Goal: Information Seeking & Learning: Find specific fact

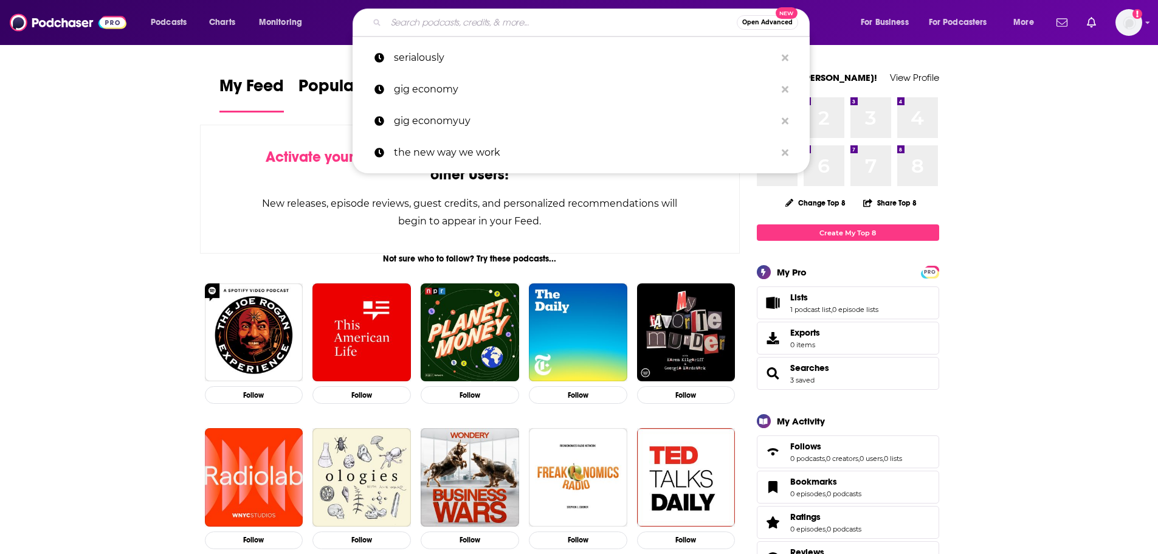
click at [560, 23] on input "Search podcasts, credits, & more..." at bounding box center [561, 22] width 351 height 19
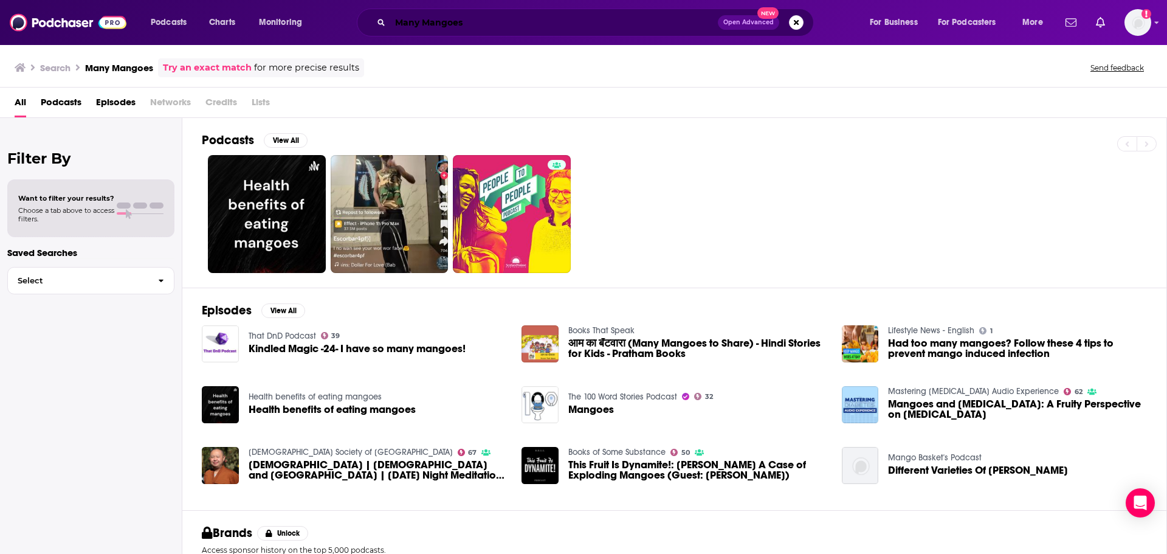
click at [477, 24] on input "Many Mangoes" at bounding box center [554, 22] width 328 height 19
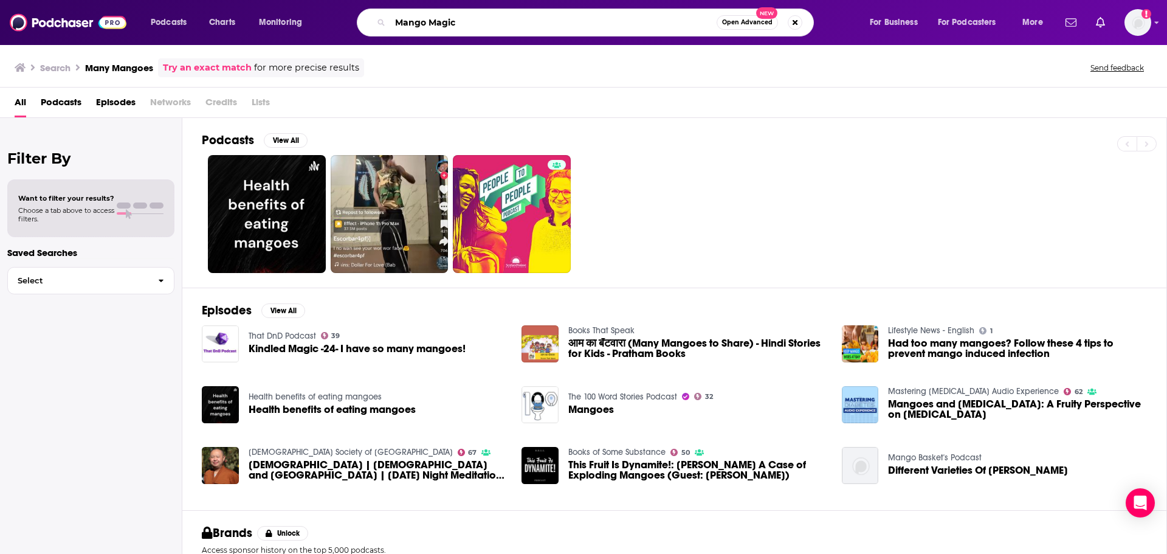
type input "Mango Magic"
